Goal: Transaction & Acquisition: Book appointment/travel/reservation

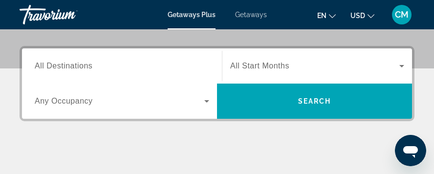
scroll to position [147, 0]
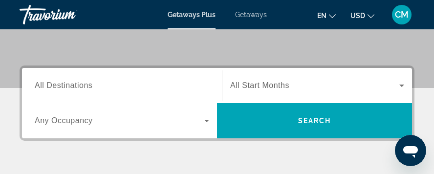
click at [100, 82] on input "Destination All Destinations" at bounding box center [122, 86] width 175 height 12
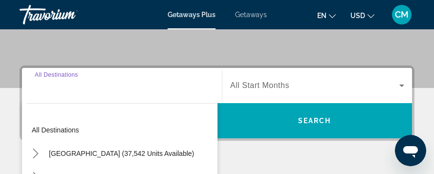
click at [100, 82] on div "Search widget" at bounding box center [122, 86] width 175 height 28
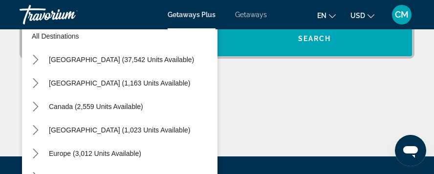
scroll to position [0, 0]
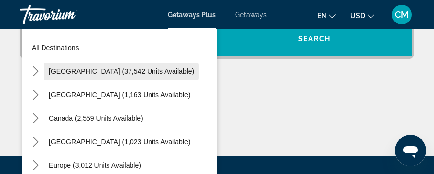
click at [99, 71] on span "United States (37,542 units available)" at bounding box center [121, 71] width 145 height 8
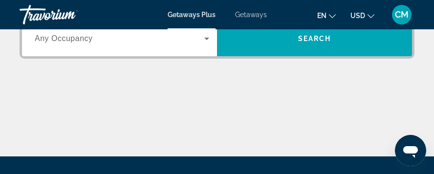
scroll to position [180, 0]
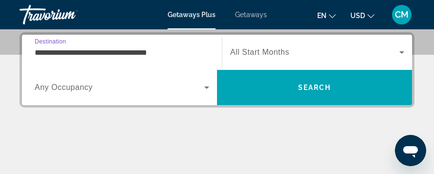
click at [106, 51] on input "**********" at bounding box center [122, 53] width 175 height 12
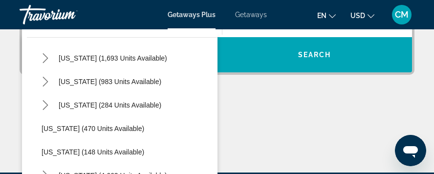
scroll to position [685, 0]
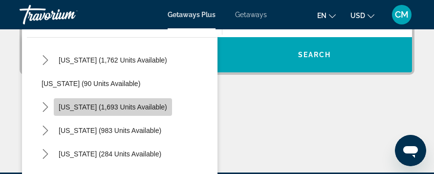
click at [110, 105] on span "South Carolina (1,693 units available)" at bounding box center [113, 107] width 109 height 8
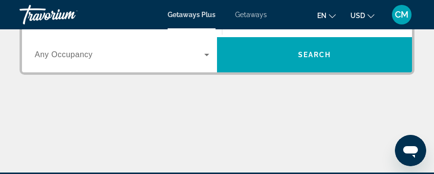
scroll to position [180, 0]
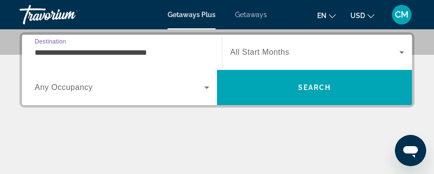
click at [140, 48] on input "**********" at bounding box center [122, 53] width 175 height 12
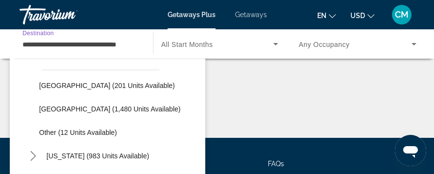
scroll to position [766, 0]
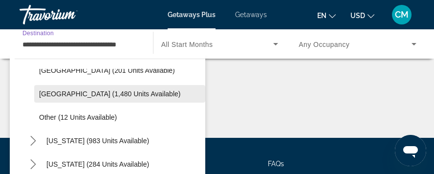
click at [111, 93] on span "[GEOGRAPHIC_DATA] (1,480 units available)" at bounding box center [109, 94] width 141 height 8
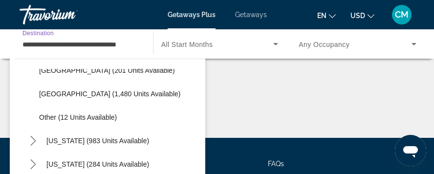
type input "**********"
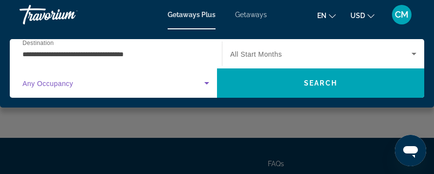
click at [207, 83] on icon "Search widget" at bounding box center [206, 83] width 5 height 2
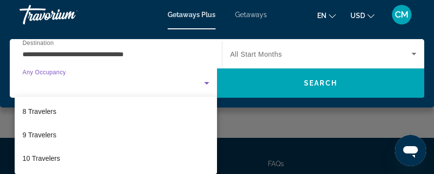
scroll to position [116, 0]
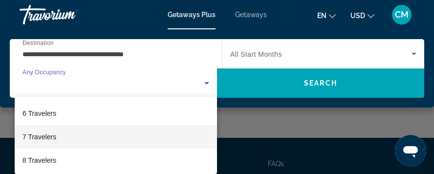
click at [46, 135] on span "7 Travelers" at bounding box center [39, 137] width 34 height 12
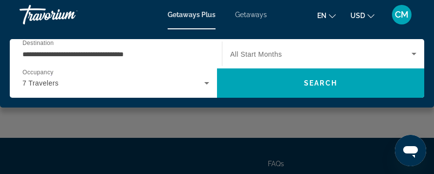
click at [274, 47] on div "Search widget" at bounding box center [323, 53] width 186 height 27
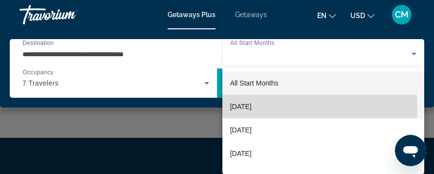
click at [248, 107] on span "[DATE]" at bounding box center [241, 107] width 22 height 12
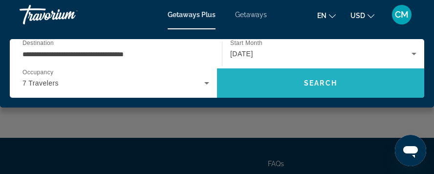
click at [330, 82] on span "Search" at bounding box center [320, 83] width 33 height 8
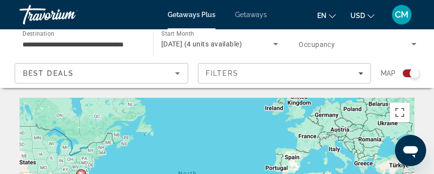
click at [408, 73] on div "Search widget" at bounding box center [411, 73] width 17 height 8
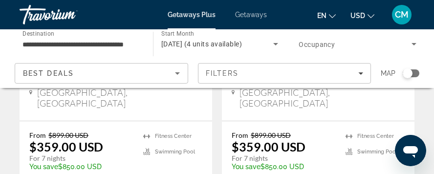
scroll to position [245, 0]
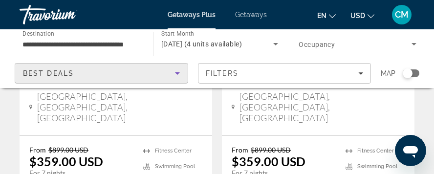
click at [179, 72] on icon "Sort by" at bounding box center [177, 73] width 5 height 2
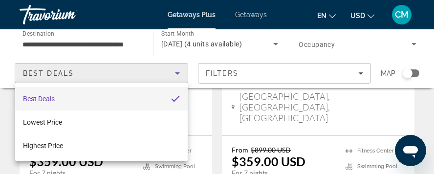
click at [179, 72] on div at bounding box center [217, 87] width 434 height 174
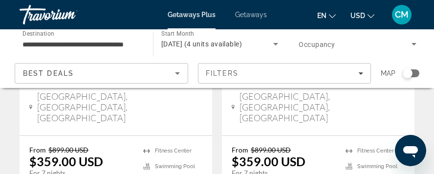
scroll to position [293, 0]
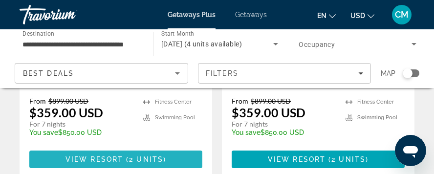
click at [129, 156] on span "2 units" at bounding box center [146, 160] width 34 height 8
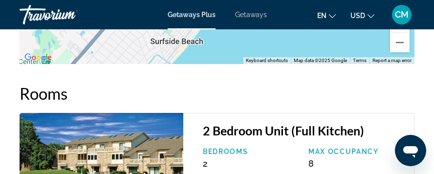
scroll to position [2249, 0]
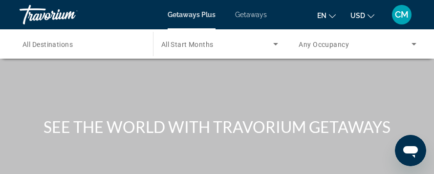
click at [197, 13] on span "Getaways Plus" at bounding box center [192, 15] width 48 height 8
click at [249, 13] on span "Getaways" at bounding box center [251, 15] width 32 height 8
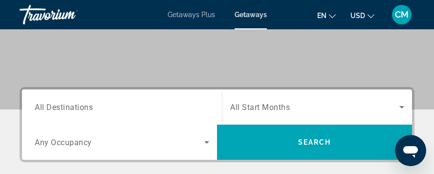
scroll to position [147, 0]
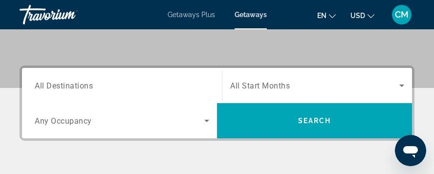
click at [120, 86] on input "Destination All Destinations" at bounding box center [122, 86] width 175 height 12
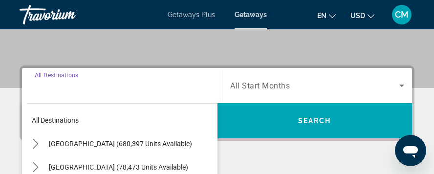
scroll to position [180, 0]
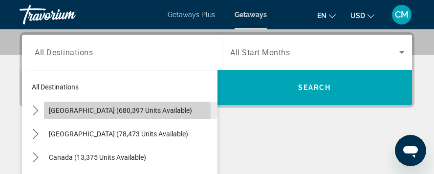
click at [106, 111] on span "[GEOGRAPHIC_DATA] (680,397 units available)" at bounding box center [120, 111] width 143 height 8
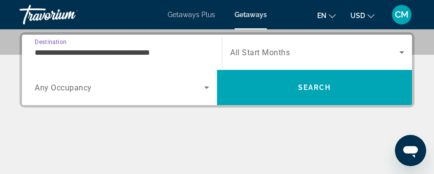
click at [107, 50] on input "**********" at bounding box center [122, 53] width 175 height 12
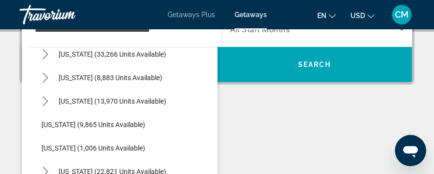
scroll to position [782, 0]
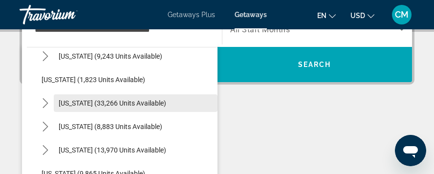
click at [107, 103] on span "[US_STATE] (33,266 units available)" at bounding box center [113, 103] width 108 height 8
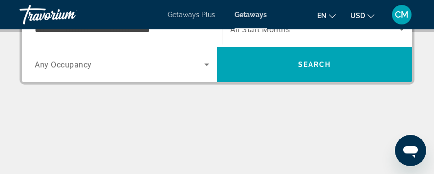
scroll to position [180, 0]
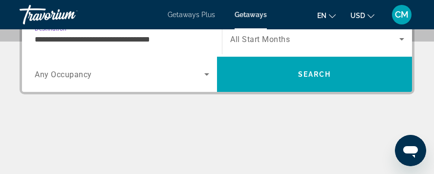
click at [107, 103] on div "**********" at bounding box center [217, 105] width 434 height 173
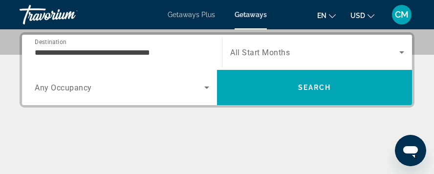
click at [146, 51] on input "**********" at bounding box center [122, 53] width 175 height 12
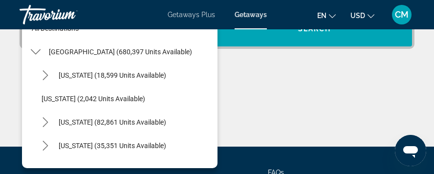
scroll to position [762, 0]
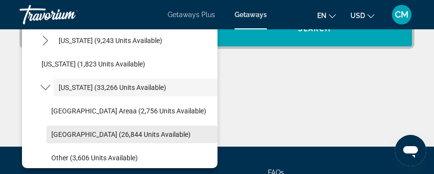
click at [111, 133] on span "[GEOGRAPHIC_DATA] (26,844 units available)" at bounding box center [120, 135] width 139 height 8
type input "**********"
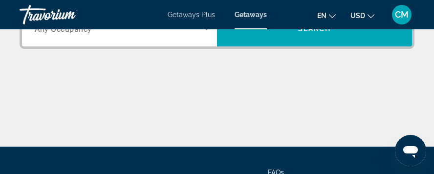
scroll to position [180, 0]
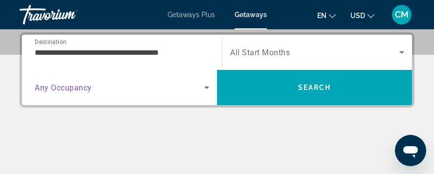
click at [116, 87] on span "Search widget" at bounding box center [120, 88] width 170 height 12
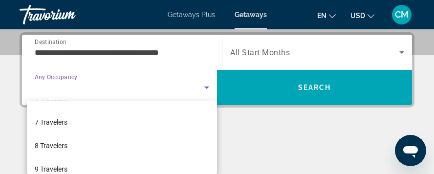
scroll to position [120, 0]
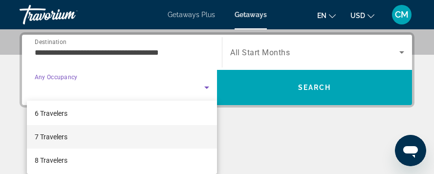
click at [60, 135] on span "7 Travelers" at bounding box center [51, 137] width 33 height 12
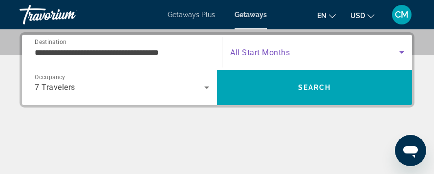
click at [386, 47] on span "Search widget" at bounding box center [314, 52] width 169 height 12
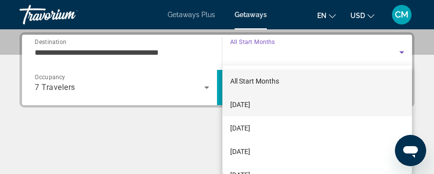
click at [250, 106] on span "[DATE]" at bounding box center [240, 105] width 20 height 12
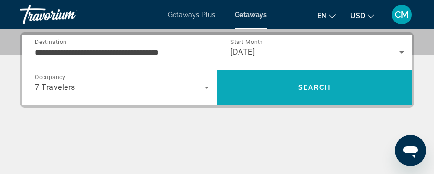
click at [323, 87] on span "Search" at bounding box center [314, 88] width 33 height 8
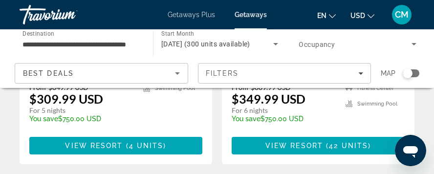
scroll to position [2103, 0]
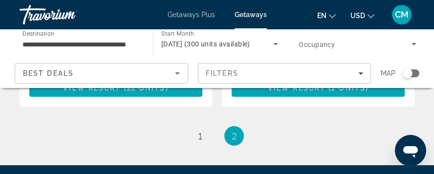
scroll to position [685, 0]
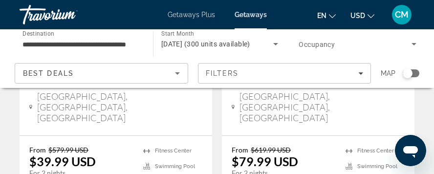
scroll to position [293, 0]
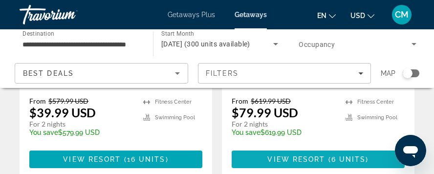
click at [288, 156] on span "View Resort" at bounding box center [296, 160] width 58 height 8
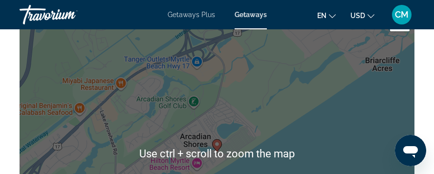
scroll to position [1858, 0]
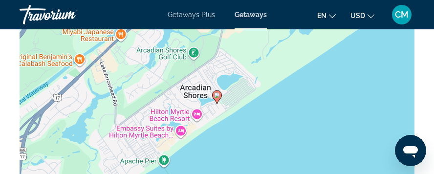
click at [169, 95] on div "To activate drag with keyboard, press Alt + Enter. Once in keyboard drag state,…" at bounding box center [217, 104] width 395 height 293
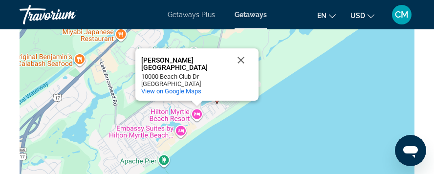
click at [161, 103] on div "To activate drag with keyboard, press Alt + Enter. Once in keyboard drag state,…" at bounding box center [217, 104] width 395 height 293
click at [163, 97] on div "To activate drag with keyboard, press Alt + Enter. Once in keyboard drag state,…" at bounding box center [217, 104] width 395 height 293
click at [242, 48] on button "Close" at bounding box center [240, 59] width 23 height 23
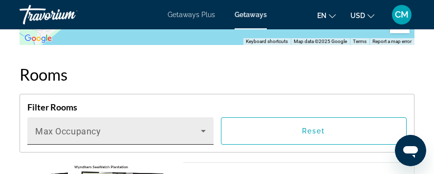
scroll to position [2045, 0]
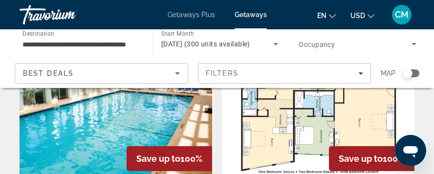
scroll to position [196, 0]
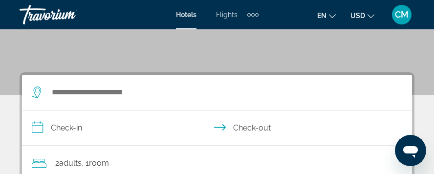
scroll to position [147, 0]
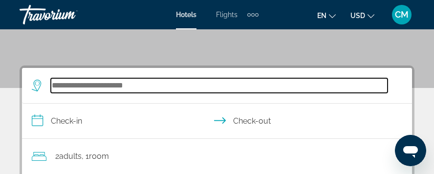
click at [134, 87] on input "Search hotel destination" at bounding box center [219, 85] width 337 height 15
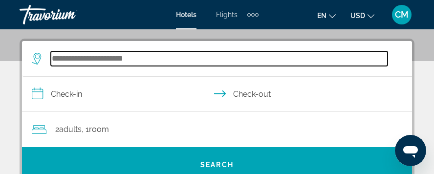
scroll to position [180, 0]
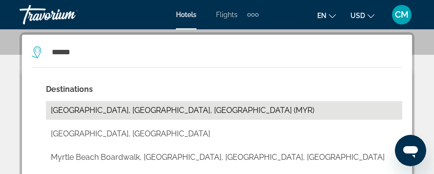
click at [142, 111] on button "Myrtle Beach, SC, United States (MYR)" at bounding box center [224, 110] width 356 height 19
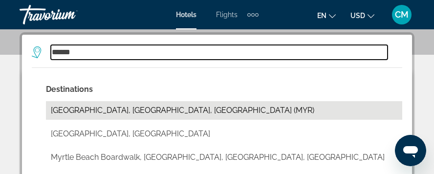
type input "**********"
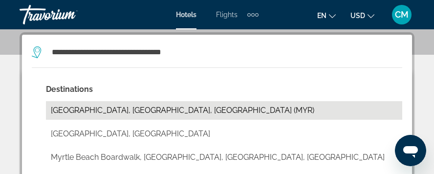
click at [142, 111] on div "2 Adult Adults , 1 Room rooms" at bounding box center [222, 123] width 380 height 35
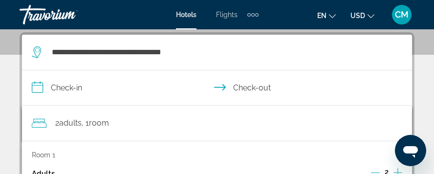
click at [48, 85] on input "**********" at bounding box center [219, 89] width 394 height 38
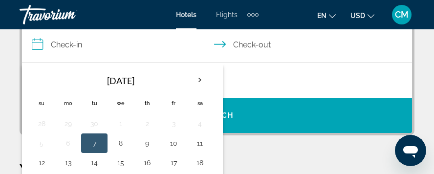
scroll to position [229, 0]
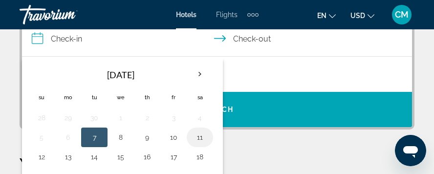
click at [198, 136] on button "11" at bounding box center [200, 138] width 16 height 14
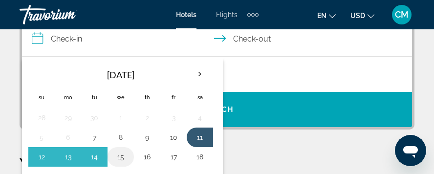
click at [117, 153] on button "15" at bounding box center [121, 157] width 16 height 14
type input "**********"
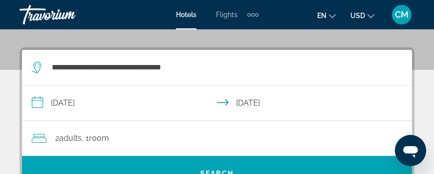
scroll to position [180, 0]
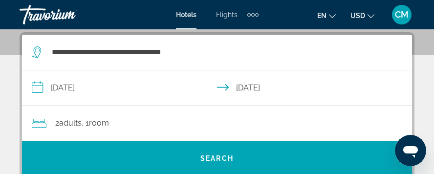
click at [68, 123] on span "Adults" at bounding box center [70, 122] width 22 height 9
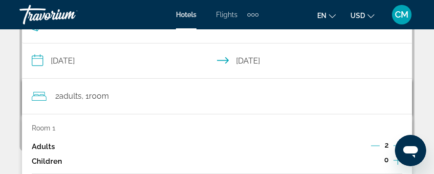
scroll to position [229, 0]
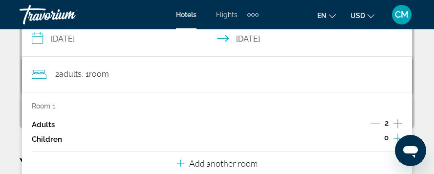
click at [50, 104] on p "Room 1" at bounding box center [43, 106] width 23 height 8
click at [401, 123] on icon "Increment adults" at bounding box center [398, 124] width 9 height 12
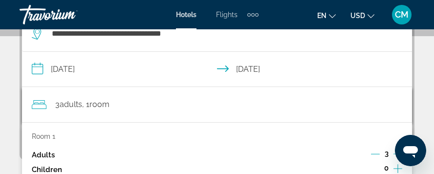
scroll to position [180, 0]
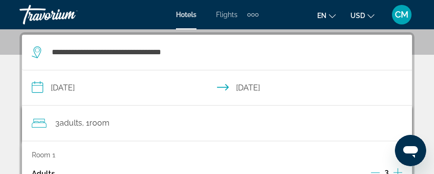
click at [401, 123] on div "3 Adult Adults , 1 Room rooms" at bounding box center [222, 123] width 380 height 14
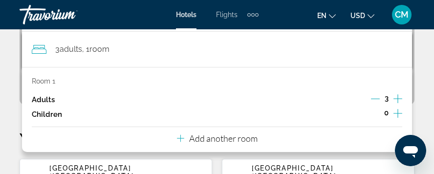
scroll to position [278, 0]
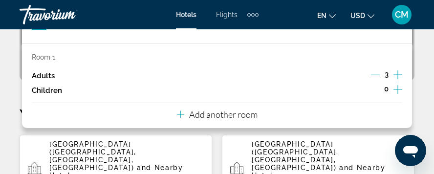
click at [401, 73] on icon "Increment adults" at bounding box center [398, 75] width 9 height 12
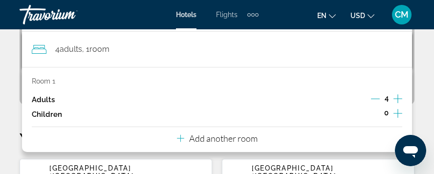
click at [401, 77] on div "Room 1 Adults 4 Children 0" at bounding box center [217, 99] width 371 height 44
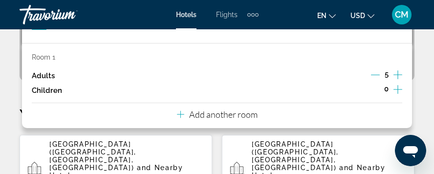
click at [399, 89] on icon "Increment children" at bounding box center [398, 90] width 9 height 12
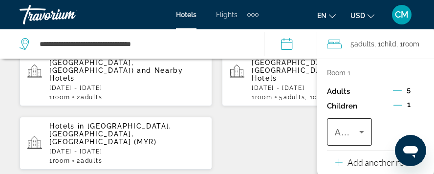
scroll to position [327, 0]
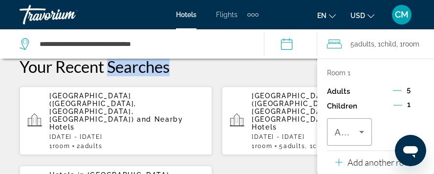
click at [265, 104] on span "Myrtle Beach Convention Center (Myrtle Beach, SC, US)" at bounding box center [295, 107] width 87 height 31
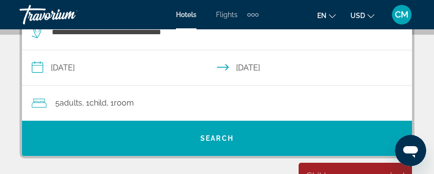
scroll to position [180, 0]
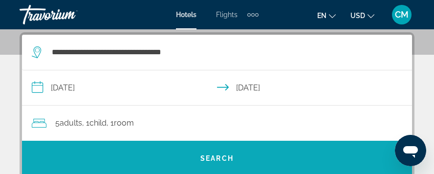
click at [216, 158] on span "Search" at bounding box center [216, 159] width 33 height 8
click at [219, 156] on span "Search" at bounding box center [216, 159] width 33 height 8
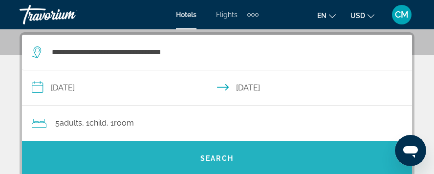
click at [214, 157] on span "Search" at bounding box center [216, 159] width 33 height 8
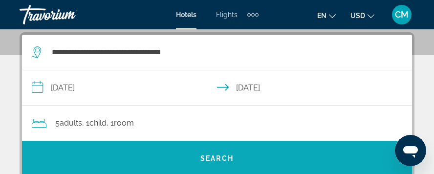
click at [214, 157] on span "Search" at bounding box center [216, 159] width 33 height 8
click at [221, 156] on span "Search" at bounding box center [216, 159] width 33 height 8
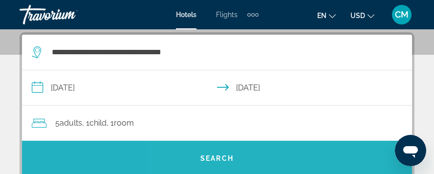
click at [221, 156] on span "Search" at bounding box center [216, 159] width 33 height 8
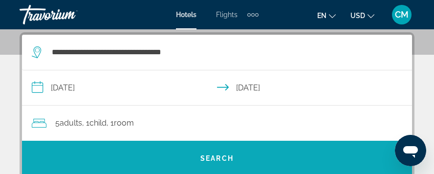
click at [221, 156] on span "Search" at bounding box center [216, 159] width 33 height 8
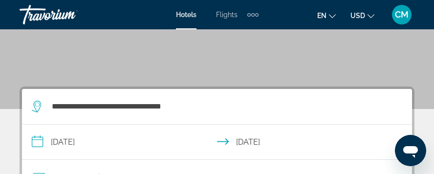
scroll to position [147, 0]
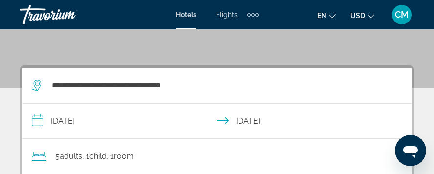
click at [134, 156] on span "Room" at bounding box center [124, 156] width 20 height 9
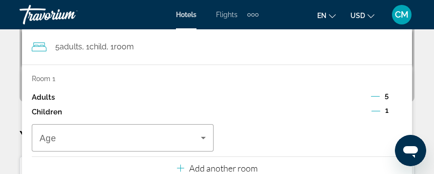
scroll to position [278, 0]
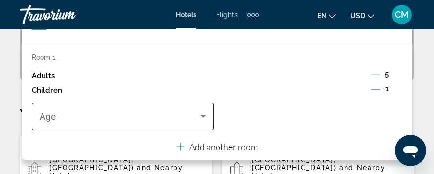
click at [204, 115] on icon "Travelers: 5 adults, 1 child" at bounding box center [203, 116] width 5 height 2
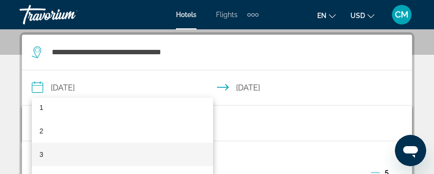
scroll to position [49, 0]
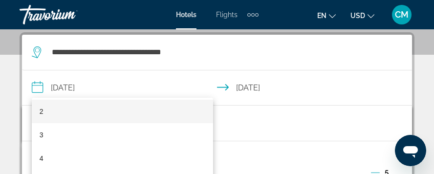
click at [69, 109] on mat-option "2" at bounding box center [123, 111] width 182 height 23
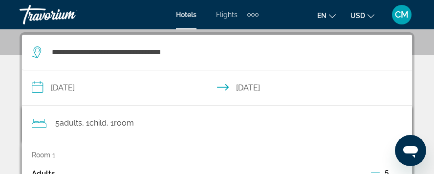
scroll to position [307, 0]
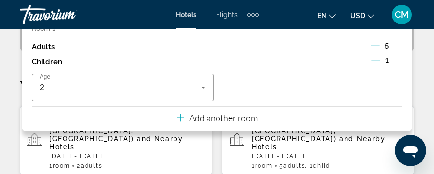
click at [233, 119] on p "Add another room" at bounding box center [223, 117] width 68 height 11
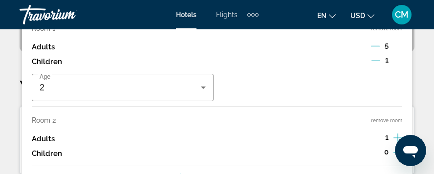
scroll to position [258, 0]
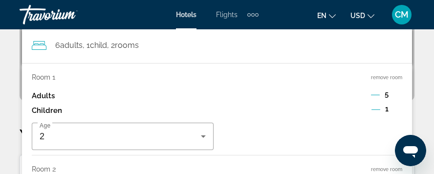
click at [373, 95] on icon "Decrement adults" at bounding box center [375, 94] width 9 height 9
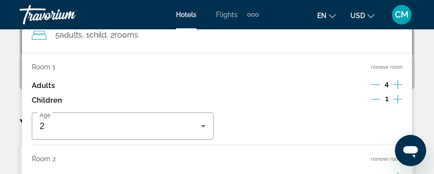
scroll to position [278, 0]
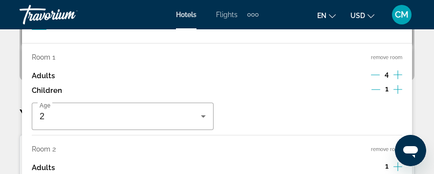
click at [375, 73] on icon "Decrement adults" at bounding box center [375, 74] width 9 height 9
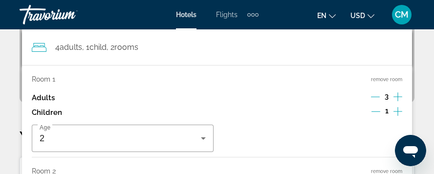
click at [375, 75] on div "Room 1 remove room Adults 3 Children 1 Age 2" at bounding box center [217, 116] width 371 height 82
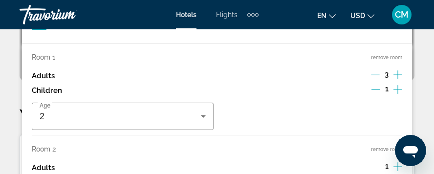
click at [399, 164] on icon "Increment adults" at bounding box center [398, 167] width 9 height 12
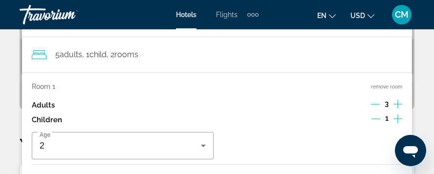
click at [399, 164] on div "Room 1 remove room Adults 3 Children 1 Age 2 Room 2 remove room Adults 2 Childr…" at bounding box center [217, 160] width 390 height 177
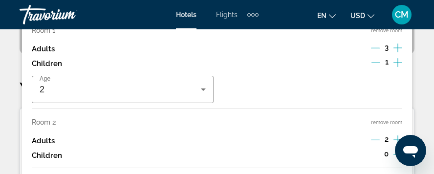
scroll to position [309, 0]
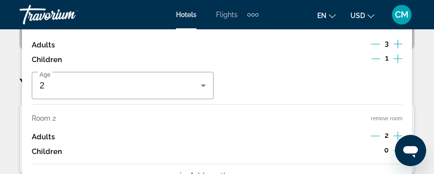
click at [390, 150] on div "0" at bounding box center [387, 151] width 32 height 15
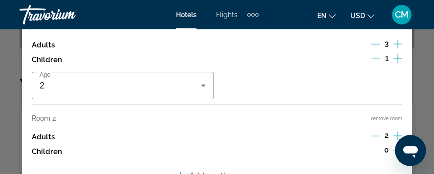
click at [390, 150] on div "0" at bounding box center [387, 151] width 32 height 15
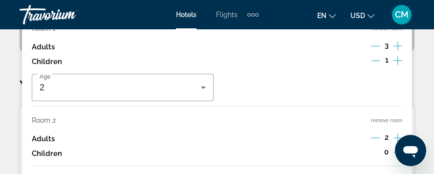
scroll to position [316, 0]
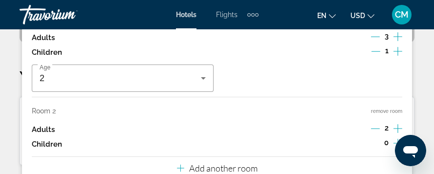
click at [396, 140] on icon "Increment children" at bounding box center [398, 143] width 9 height 12
click at [421, 73] on div "**********" at bounding box center [217, 174] width 434 height 557
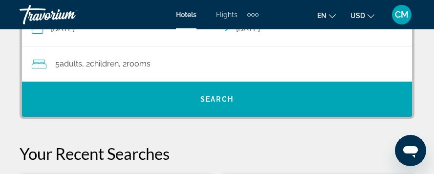
scroll to position [218, 0]
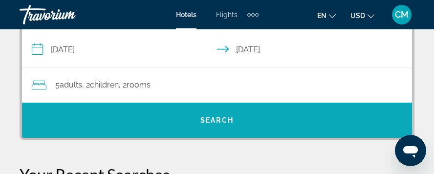
click at [201, 117] on span "Search" at bounding box center [216, 120] width 33 height 8
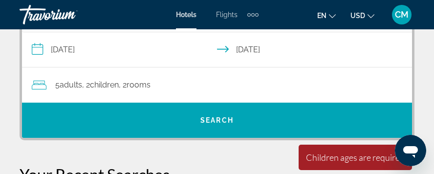
click at [147, 84] on span "rooms" at bounding box center [139, 84] width 24 height 9
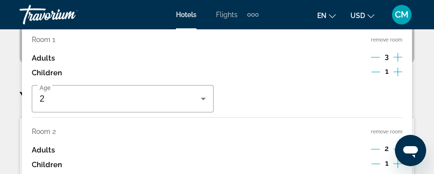
scroll to position [297, 0]
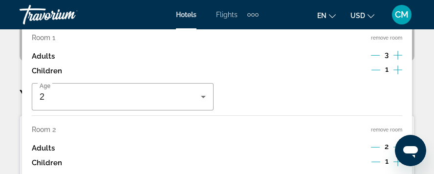
click at [52, 163] on p "Children" at bounding box center [47, 163] width 30 height 8
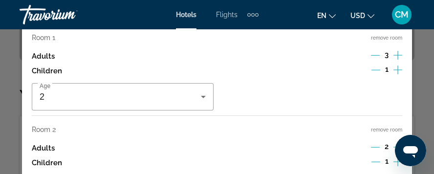
click at [94, 164] on div "Children 1" at bounding box center [217, 163] width 371 height 15
click at [183, 163] on div "Children 1" at bounding box center [217, 163] width 371 height 15
click at [192, 170] on div "Room 2 remove room Adults 2 Children 1 Age" at bounding box center [217, 164] width 371 height 77
click at [188, 171] on div "Room 2 remove room Adults 2 Children 1 Age" at bounding box center [217, 164] width 371 height 77
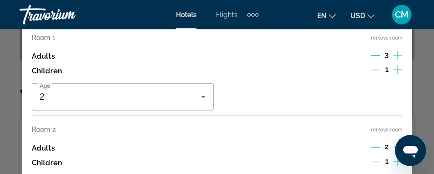
click at [189, 173] on div "Room 2 remove room Adults 2 Children 1 Age" at bounding box center [217, 164] width 371 height 77
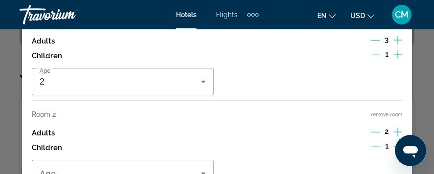
scroll to position [318, 0]
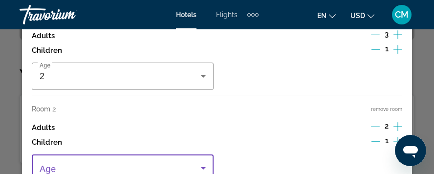
click at [204, 167] on icon "Travelers: 5 adults, 2 children" at bounding box center [204, 168] width 12 height 12
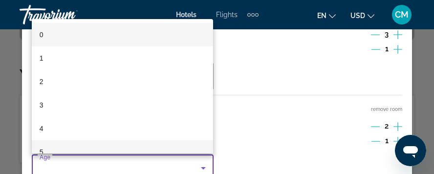
click at [42, 150] on span "5" at bounding box center [42, 152] width 4 height 12
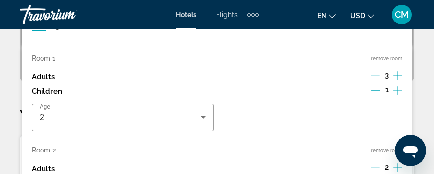
scroll to position [326, 0]
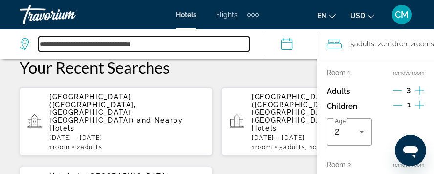
click at [178, 44] on input "**********" at bounding box center [144, 44] width 211 height 15
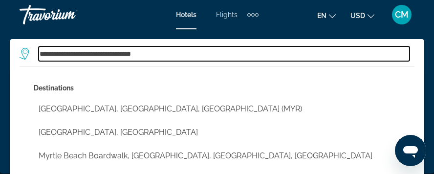
scroll to position [715, 0]
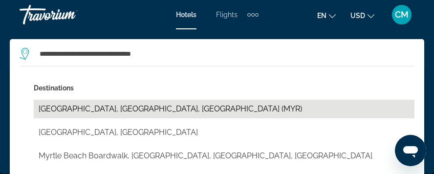
click at [147, 110] on button "Myrtle Beach, SC, United States (MYR)" at bounding box center [224, 109] width 381 height 19
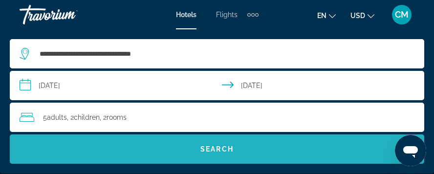
click at [220, 148] on span "Search" at bounding box center [216, 149] width 33 height 8
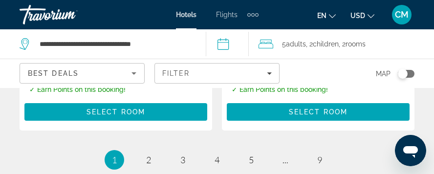
scroll to position [2201, 0]
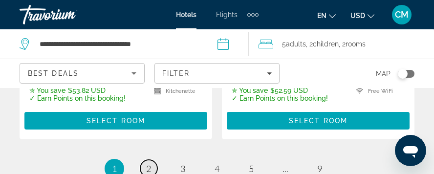
click at [149, 163] on span "2" at bounding box center [148, 168] width 5 height 11
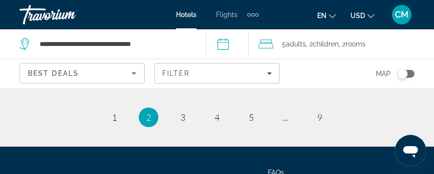
scroll to position [2220, 0]
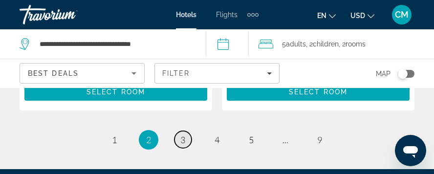
click at [184, 134] on span "3" at bounding box center [182, 139] width 5 height 11
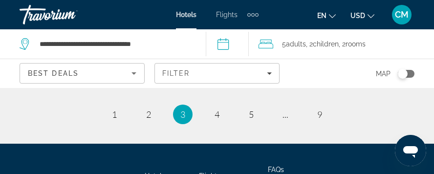
scroll to position [2249, 0]
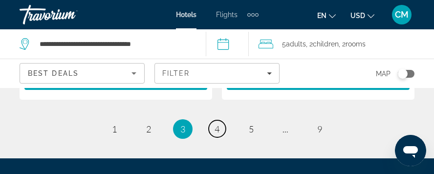
click at [218, 128] on span "4" at bounding box center [217, 129] width 5 height 11
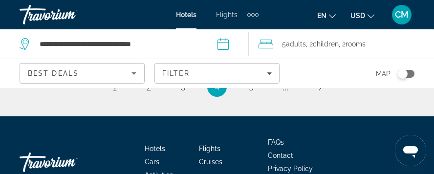
scroll to position [2201, 0]
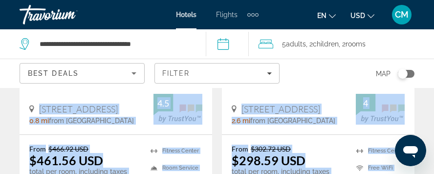
scroll to position [293, 0]
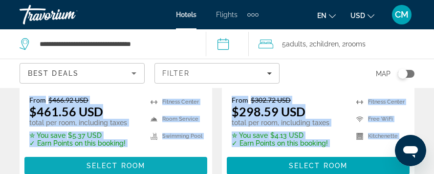
click at [112, 162] on span "Select Room" at bounding box center [116, 166] width 59 height 8
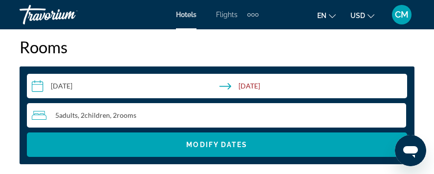
scroll to position [1565, 0]
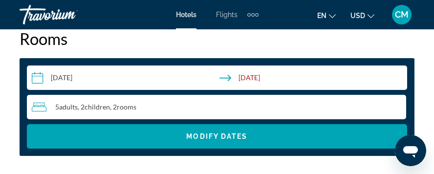
click at [65, 77] on input "**********" at bounding box center [219, 79] width 384 height 27
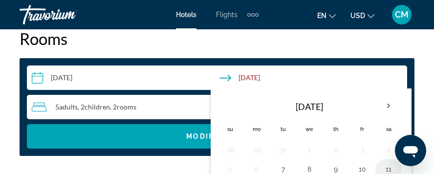
click at [388, 168] on button "11" at bounding box center [389, 169] width 16 height 14
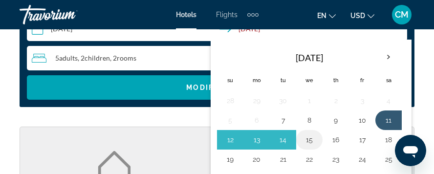
click at [308, 139] on button "15" at bounding box center [310, 140] width 16 height 14
type input "**********"
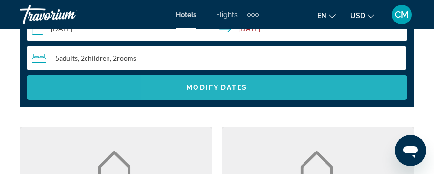
click at [212, 89] on span "Modify Dates" at bounding box center [216, 88] width 61 height 8
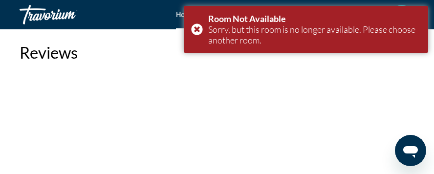
scroll to position [1760, 0]
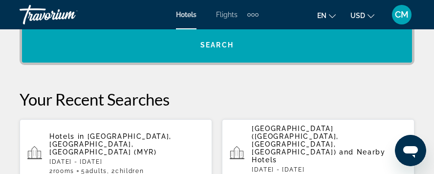
scroll to position [342, 0]
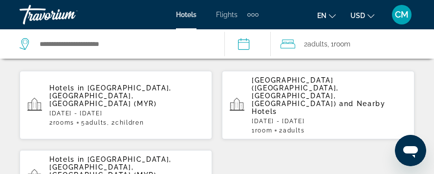
click at [90, 95] on span "[GEOGRAPHIC_DATA], [GEOGRAPHIC_DATA], [GEOGRAPHIC_DATA] (MYR)" at bounding box center [110, 95] width 122 height 23
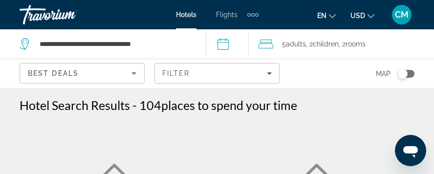
click at [224, 44] on input "**********" at bounding box center [229, 45] width 47 height 32
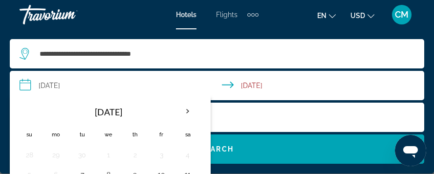
scroll to position [147, 0]
click at [185, 171] on button "11" at bounding box center [188, 175] width 16 height 14
click at [63, 87] on input "**********" at bounding box center [219, 87] width 419 height 32
click at [26, 83] on input "**********" at bounding box center [219, 87] width 419 height 32
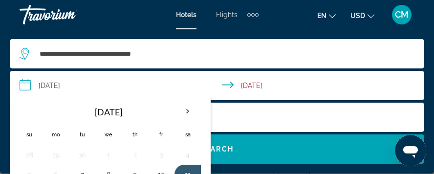
click at [26, 83] on input "**********" at bounding box center [219, 87] width 419 height 32
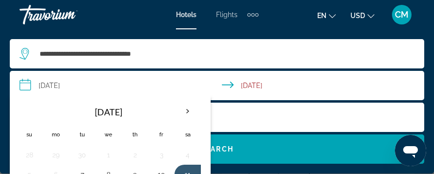
click at [26, 83] on input "**********" at bounding box center [219, 87] width 419 height 32
click at [257, 85] on input "**********" at bounding box center [219, 87] width 419 height 32
click at [232, 83] on input "**********" at bounding box center [219, 87] width 419 height 32
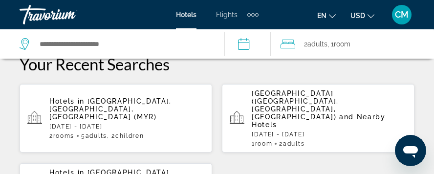
scroll to position [342, 0]
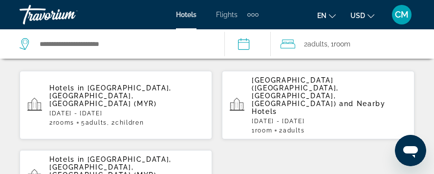
click at [247, 44] on input "**********" at bounding box center [249, 45] width 50 height 32
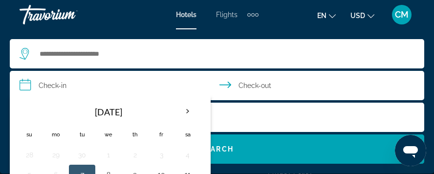
scroll to position [685, 0]
click at [187, 169] on button "11" at bounding box center [188, 175] width 16 height 14
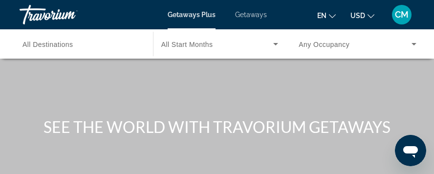
click at [243, 14] on span "Getaways" at bounding box center [251, 15] width 32 height 8
click at [246, 14] on span "Getaways" at bounding box center [251, 15] width 32 height 8
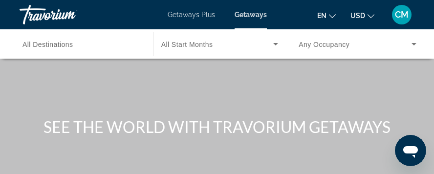
click at [204, 44] on span "All Start Months" at bounding box center [187, 45] width 52 height 8
click at [207, 47] on span "All Start Months" at bounding box center [187, 45] width 52 height 8
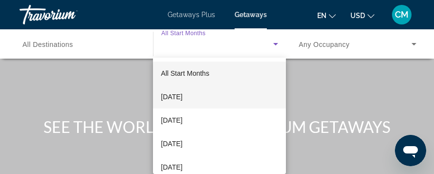
click at [182, 98] on span "[DATE]" at bounding box center [172, 97] width 22 height 12
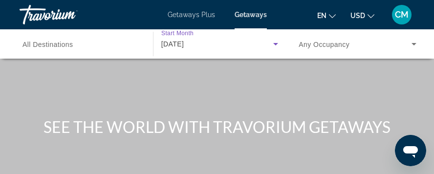
click at [414, 44] on icon "Search widget" at bounding box center [414, 44] width 5 height 2
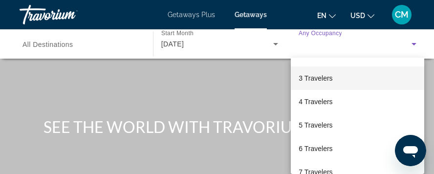
scroll to position [126, 0]
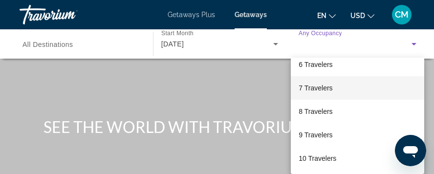
click at [311, 88] on span "7 Travelers" at bounding box center [316, 88] width 34 height 12
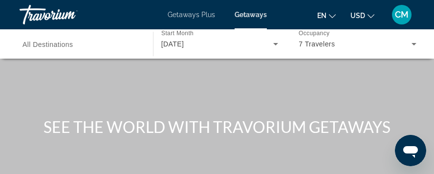
click at [47, 46] on span "All Destinations" at bounding box center [47, 45] width 51 height 8
click at [47, 46] on input "Destination All Destinations" at bounding box center [81, 45] width 118 height 12
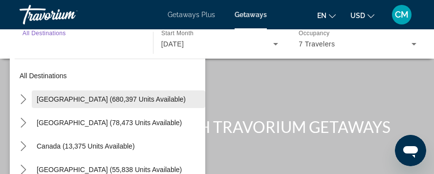
click at [61, 97] on span "[GEOGRAPHIC_DATA] (680,397 units available)" at bounding box center [111, 99] width 149 height 8
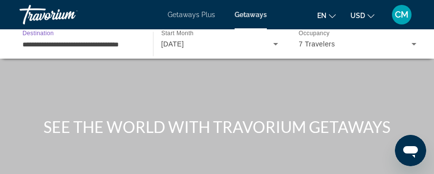
click at [61, 97] on div "Main content" at bounding box center [217, 117] width 434 height 235
click at [73, 43] on input "**********" at bounding box center [81, 45] width 118 height 12
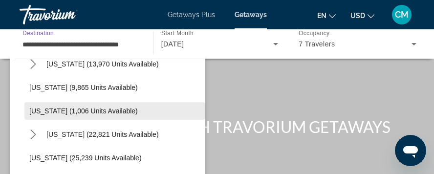
scroll to position [831, 0]
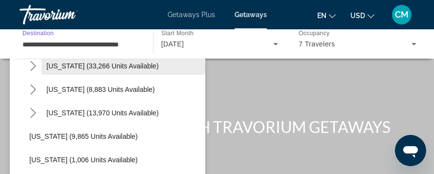
click at [81, 67] on span "[US_STATE] (33,266 units available)" at bounding box center [102, 66] width 112 height 8
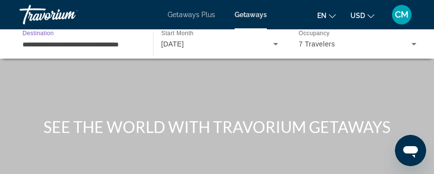
click at [93, 44] on input "**********" at bounding box center [81, 45] width 118 height 12
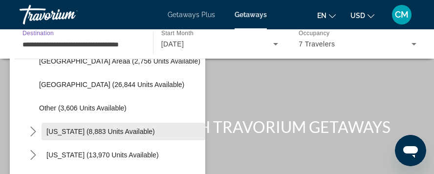
scroll to position [860, 0]
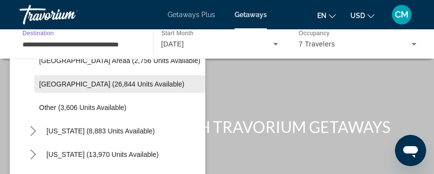
click at [74, 82] on span "[GEOGRAPHIC_DATA] (26,844 units available)" at bounding box center [111, 84] width 145 height 8
type input "**********"
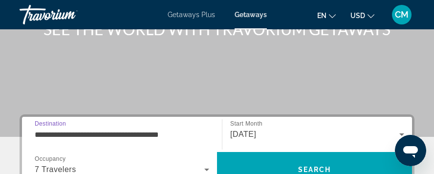
scroll to position [147, 0]
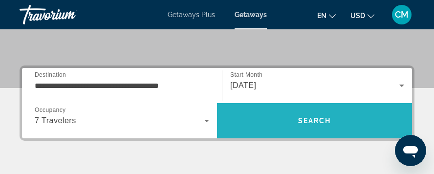
click at [306, 123] on span "Search" at bounding box center [314, 121] width 33 height 8
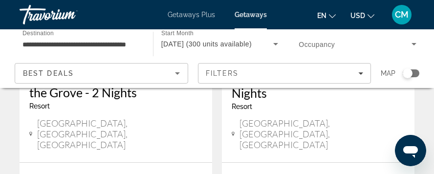
scroll to position [636, 0]
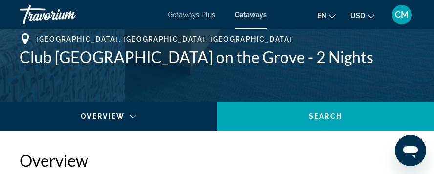
scroll to position [391, 0]
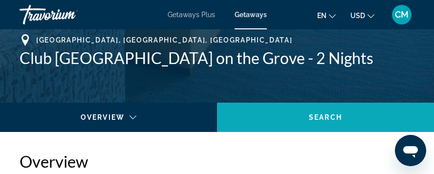
click at [331, 120] on span "Search" at bounding box center [325, 117] width 33 height 8
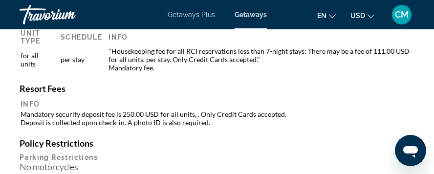
scroll to position [989, 0]
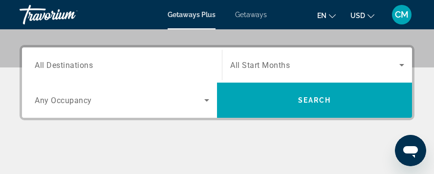
scroll to position [196, 0]
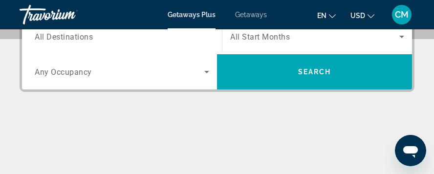
click at [208, 71] on icon "Search widget" at bounding box center [206, 72] width 5 height 2
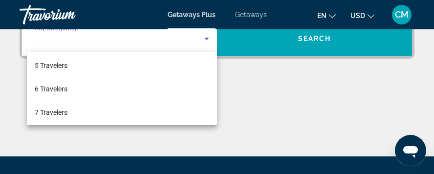
scroll to position [98, 0]
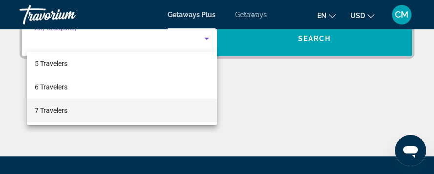
click at [43, 111] on span "7 Travelers" at bounding box center [51, 111] width 33 height 12
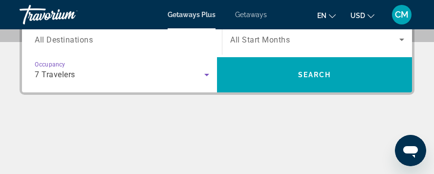
scroll to position [180, 0]
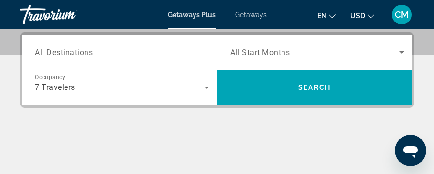
click at [76, 53] on span "All Destinations" at bounding box center [64, 51] width 58 height 9
click at [76, 53] on input "Destination All Destinations" at bounding box center [122, 53] width 175 height 12
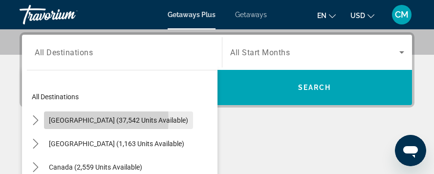
click at [83, 119] on span "[GEOGRAPHIC_DATA] (37,542 units available)" at bounding box center [118, 120] width 139 height 8
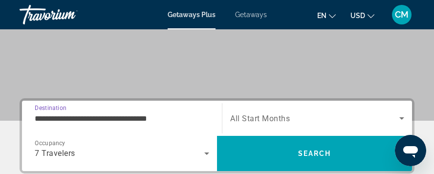
scroll to position [136, 0]
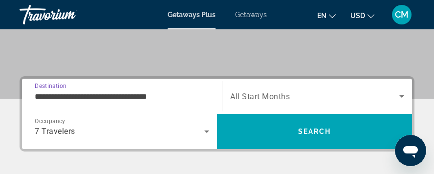
click at [106, 94] on input "**********" at bounding box center [122, 97] width 175 height 12
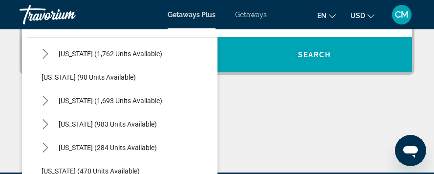
scroll to position [734, 0]
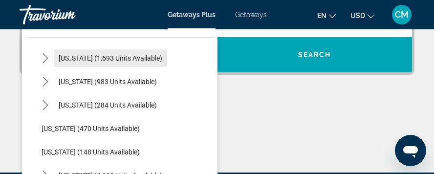
click at [100, 59] on span "[US_STATE] (1,693 units available)" at bounding box center [111, 58] width 104 height 8
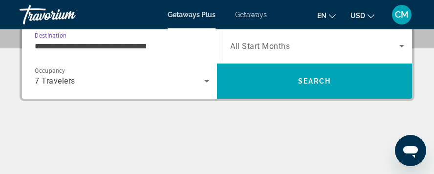
scroll to position [180, 0]
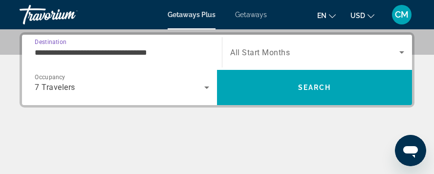
click at [105, 54] on input "**********" at bounding box center [122, 53] width 175 height 12
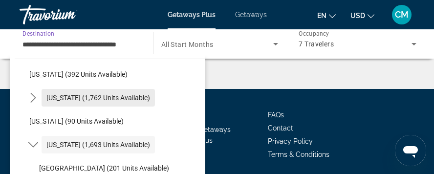
scroll to position [717, 0]
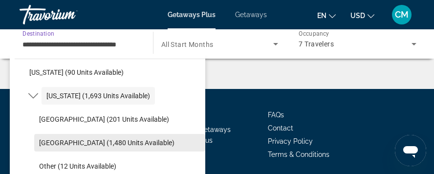
click at [74, 143] on span "[GEOGRAPHIC_DATA] (1,480 units available)" at bounding box center [106, 143] width 135 height 8
type input "**********"
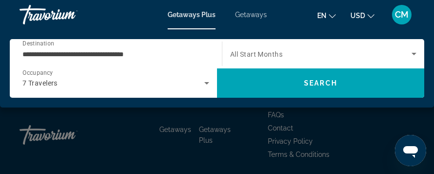
click at [259, 52] on span "All Start Months" at bounding box center [256, 54] width 52 height 8
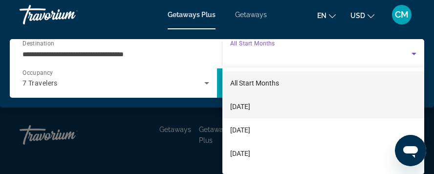
click at [250, 108] on span "[DATE]" at bounding box center [240, 107] width 20 height 12
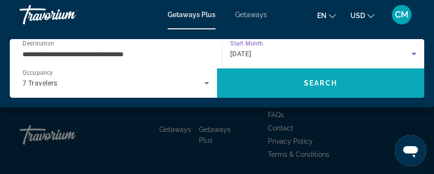
scroll to position [248, 0]
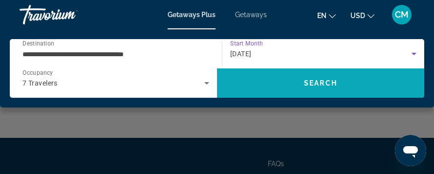
click at [317, 80] on span "Search" at bounding box center [320, 83] width 33 height 8
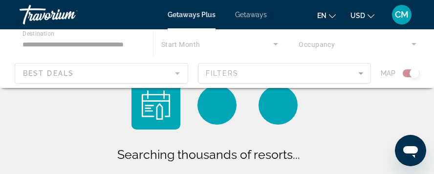
click at [317, 80] on div "Main content" at bounding box center [217, 58] width 434 height 59
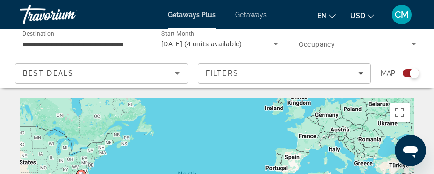
click at [407, 72] on div "Search widget" at bounding box center [411, 73] width 17 height 8
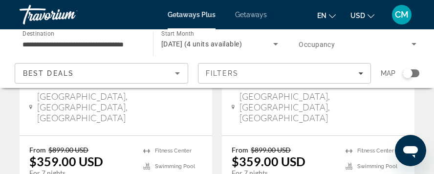
scroll to position [293, 0]
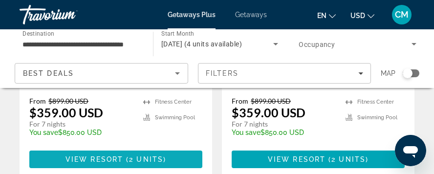
click at [113, 156] on span "View Resort" at bounding box center [95, 160] width 58 height 8
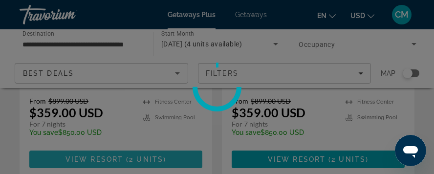
click at [113, 136] on div at bounding box center [217, 87] width 434 height 174
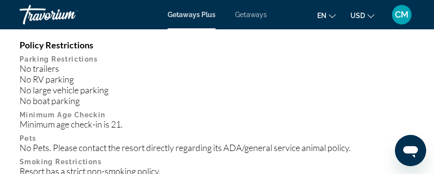
scroll to position [1418, 0]
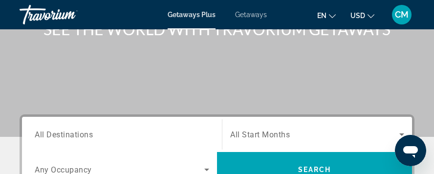
scroll to position [147, 0]
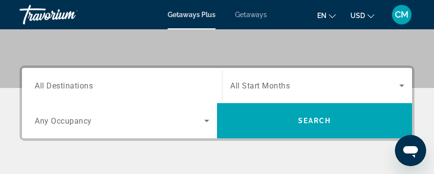
click at [90, 89] on span "All Destinations" at bounding box center [64, 85] width 58 height 9
click at [90, 89] on input "Destination All Destinations" at bounding box center [122, 86] width 175 height 12
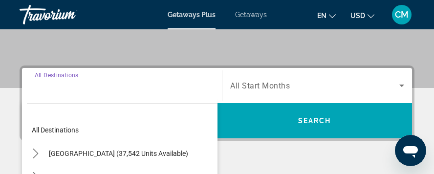
scroll to position [180, 0]
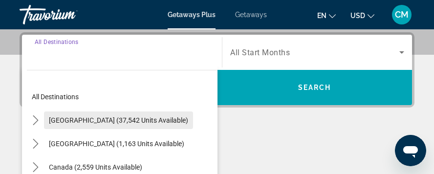
click at [100, 121] on span "[GEOGRAPHIC_DATA] (37,542 units available)" at bounding box center [118, 120] width 139 height 8
type input "**********"
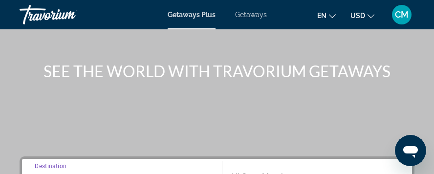
scroll to position [33, 0]
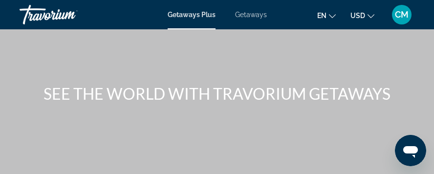
click at [247, 16] on span "Getaways" at bounding box center [251, 15] width 32 height 8
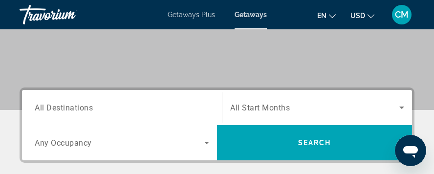
scroll to position [147, 0]
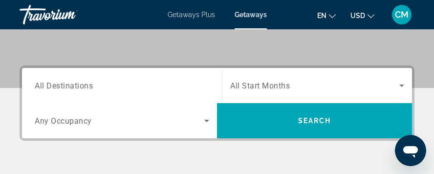
click at [59, 84] on span "All Destinations" at bounding box center [64, 85] width 58 height 9
click at [59, 84] on input "Destination All Destinations" at bounding box center [122, 86] width 175 height 12
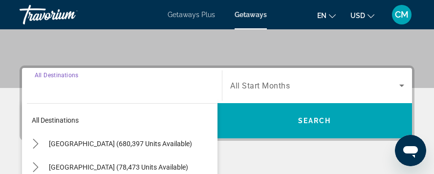
scroll to position [180, 0]
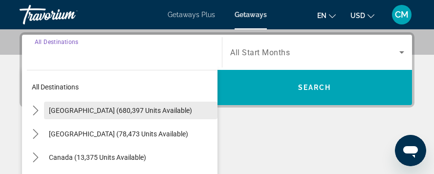
click at [74, 111] on span "[GEOGRAPHIC_DATA] (680,397 units available)" at bounding box center [120, 111] width 143 height 8
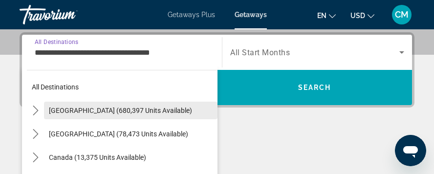
click at [74, 111] on div "**********" at bounding box center [217, 118] width 434 height 173
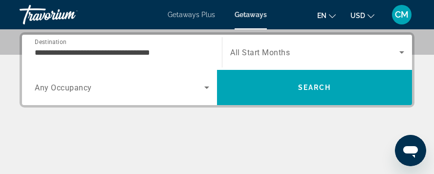
click at [114, 52] on input "**********" at bounding box center [122, 53] width 175 height 12
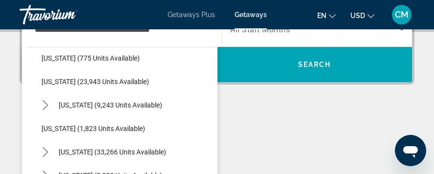
scroll to position [782, 0]
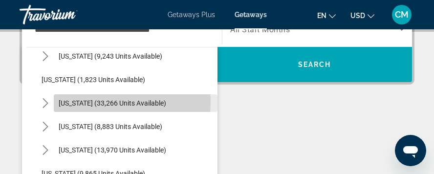
click at [110, 102] on span "[US_STATE] (33,266 units available)" at bounding box center [113, 103] width 108 height 8
type input "**********"
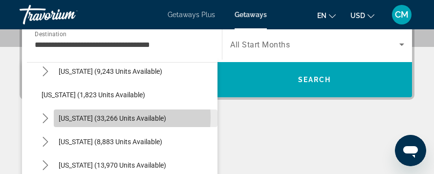
click at [110, 102] on div "**********" at bounding box center [217, 110] width 434 height 173
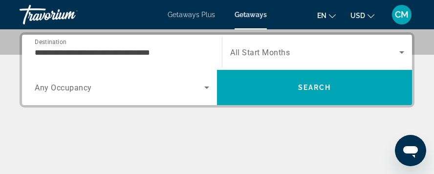
click at [83, 89] on span "Any Occupancy" at bounding box center [63, 87] width 57 height 9
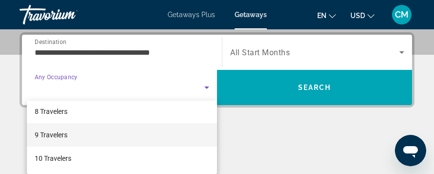
scroll to position [120, 0]
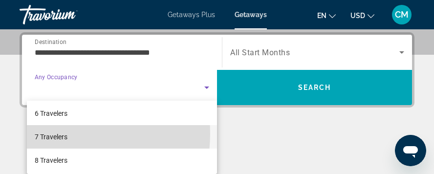
click at [52, 133] on span "7 Travelers" at bounding box center [51, 137] width 33 height 12
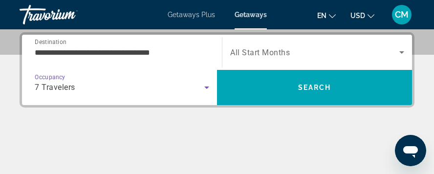
click at [277, 50] on span "All Start Months" at bounding box center [260, 52] width 60 height 9
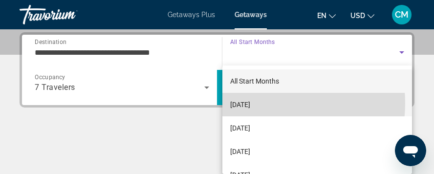
click at [250, 103] on span "[DATE]" at bounding box center [240, 105] width 20 height 12
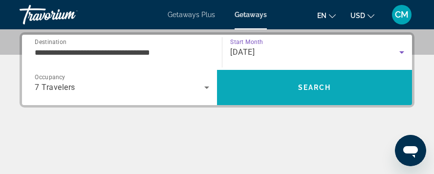
click at [256, 92] on span "Search" at bounding box center [314, 87] width 195 height 23
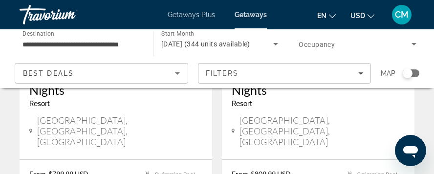
scroll to position [978, 0]
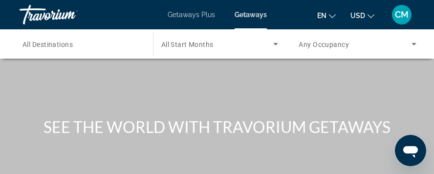
click at [50, 47] on span "All Destinations" at bounding box center [47, 45] width 50 height 8
click at [50, 47] on input "Destination All Destinations" at bounding box center [81, 45] width 118 height 12
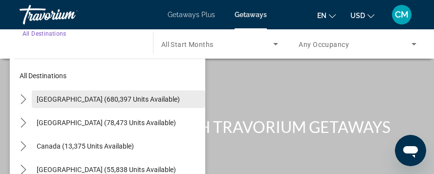
click at [65, 101] on span "[GEOGRAPHIC_DATA] (680,397 units available)" at bounding box center [108, 99] width 143 height 8
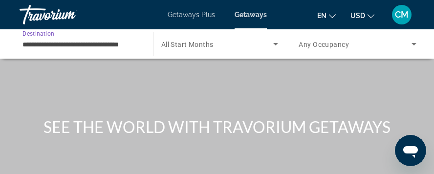
click at [65, 45] on input "**********" at bounding box center [81, 45] width 118 height 12
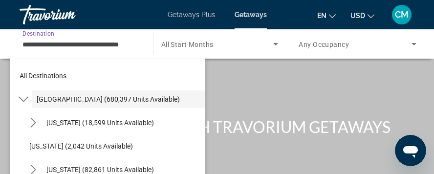
click at [65, 45] on input "**********" at bounding box center [81, 45] width 118 height 12
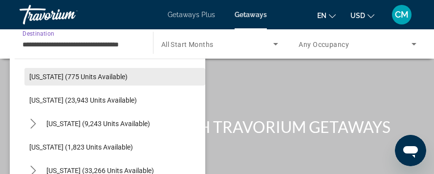
scroll to position [782, 0]
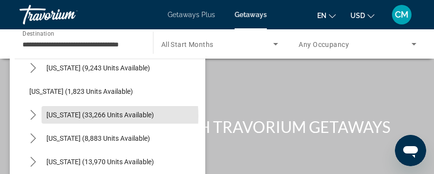
click at [80, 116] on span "[US_STATE] (33,266 units available)" at bounding box center [100, 115] width 108 height 8
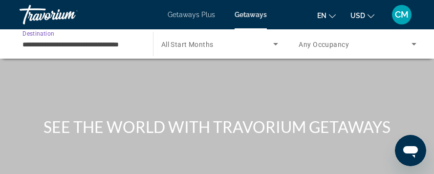
click at [106, 43] on input "**********" at bounding box center [81, 45] width 118 height 12
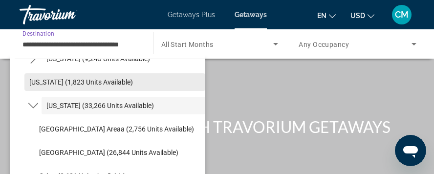
scroll to position [811, 0]
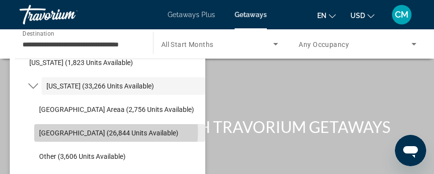
click at [85, 132] on span "[GEOGRAPHIC_DATA] (26,844 units available)" at bounding box center [108, 133] width 139 height 8
type input "**********"
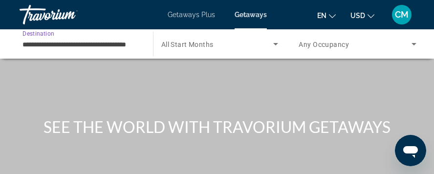
click at [240, 42] on span "Search widget" at bounding box center [217, 44] width 112 height 12
click at [226, 40] on span "Search widget" at bounding box center [217, 44] width 112 height 12
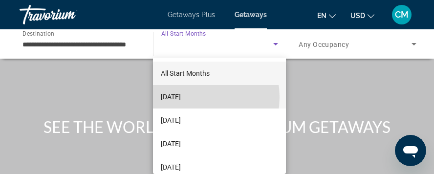
click at [181, 97] on span "[DATE]" at bounding box center [171, 97] width 20 height 12
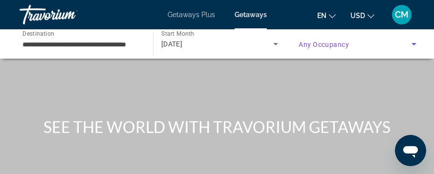
click at [339, 39] on span "Search widget" at bounding box center [355, 44] width 113 height 12
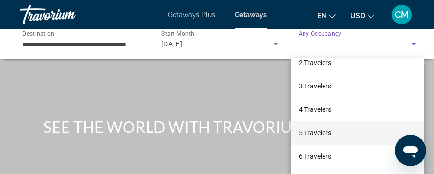
scroll to position [98, 0]
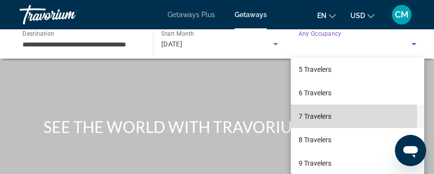
click at [311, 116] on span "7 Travelers" at bounding box center [315, 117] width 33 height 12
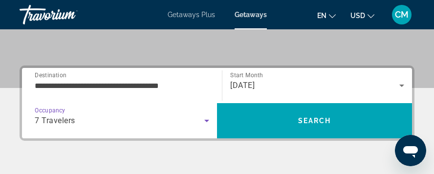
scroll to position [196, 0]
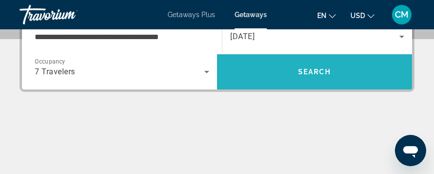
click at [293, 70] on span "Search" at bounding box center [314, 71] width 195 height 23
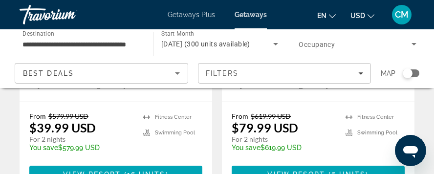
scroll to position [293, 0]
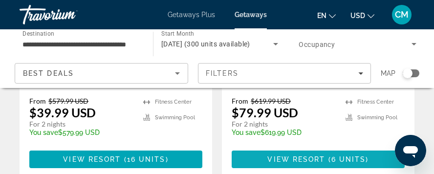
click at [314, 156] on span "View Resort" at bounding box center [296, 160] width 58 height 8
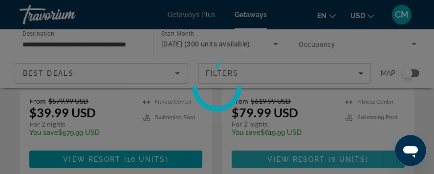
click at [314, 138] on div at bounding box center [217, 87] width 434 height 174
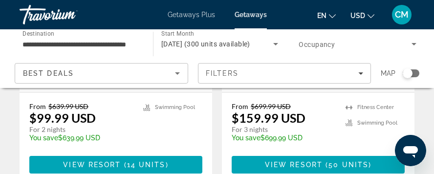
scroll to position [685, 0]
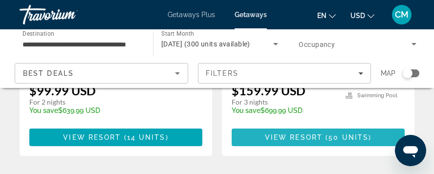
click at [323, 133] on span "Main content" at bounding box center [324, 137] width 3 height 8
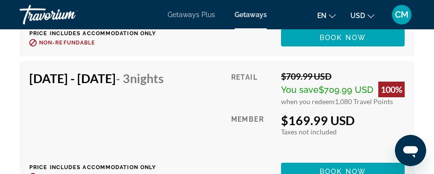
scroll to position [1392, 0]
